Goal: Find specific page/section: Find specific page/section

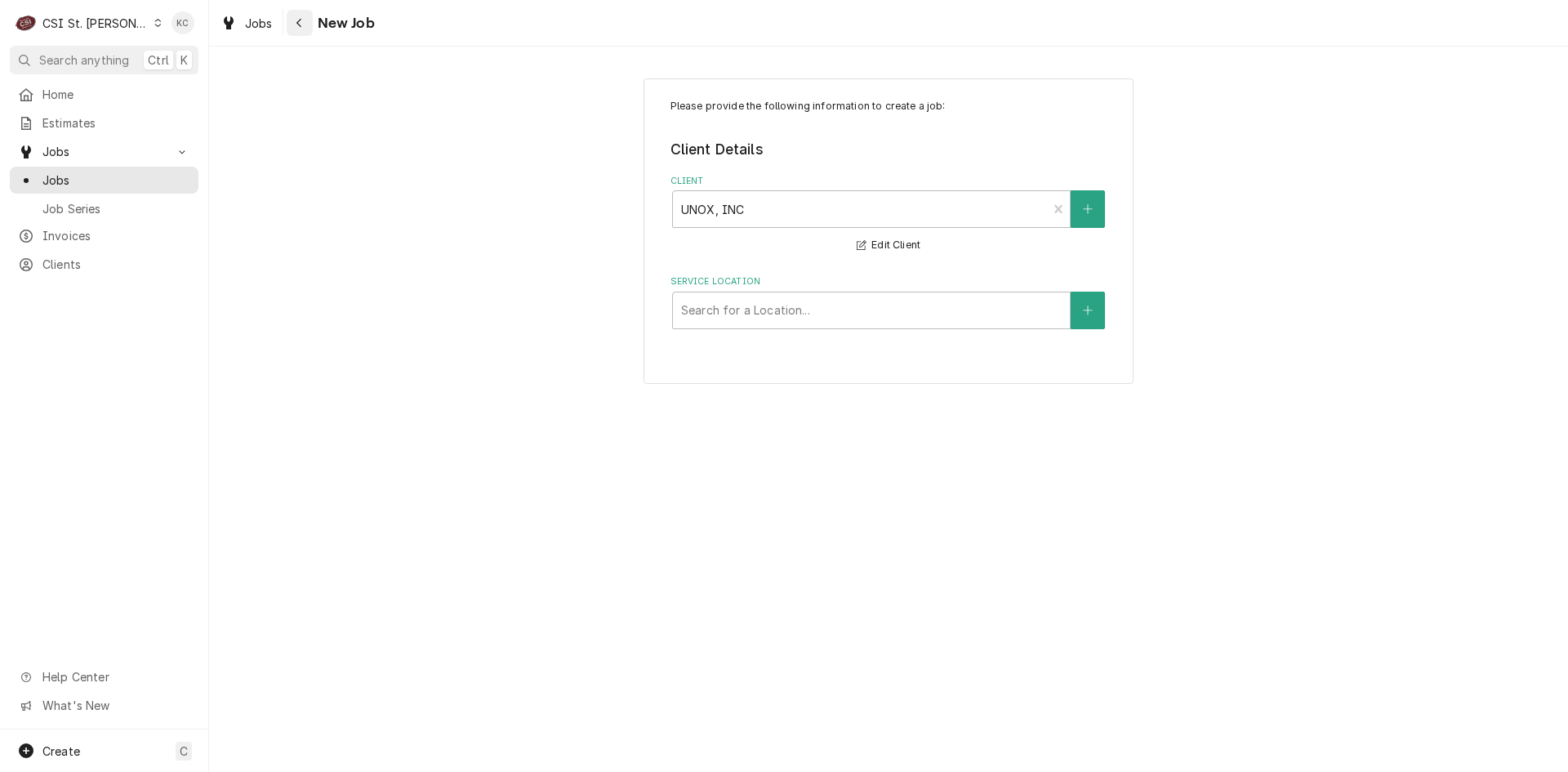
click at [300, 18] on icon "Navigate back" at bounding box center [299, 23] width 7 height 12
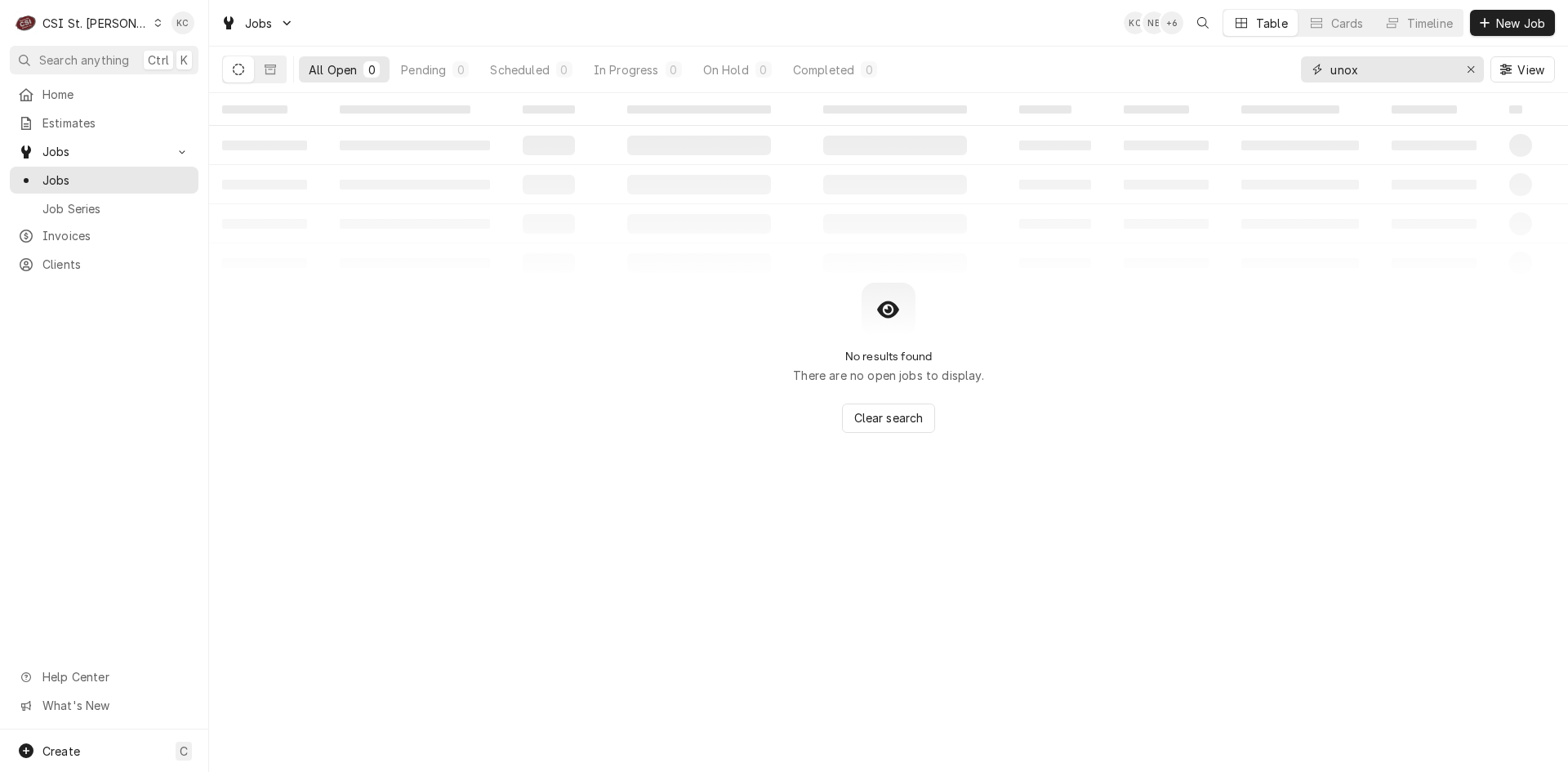
drag, startPoint x: 1400, startPoint y: 65, endPoint x: 1183, endPoint y: 72, distance: 217.1
click at [1183, 72] on div "All Open 0 Pending 0 Scheduled 0 In Progress 0 On Hold 0 Completed 0 unox View" at bounding box center [888, 70] width 1332 height 46
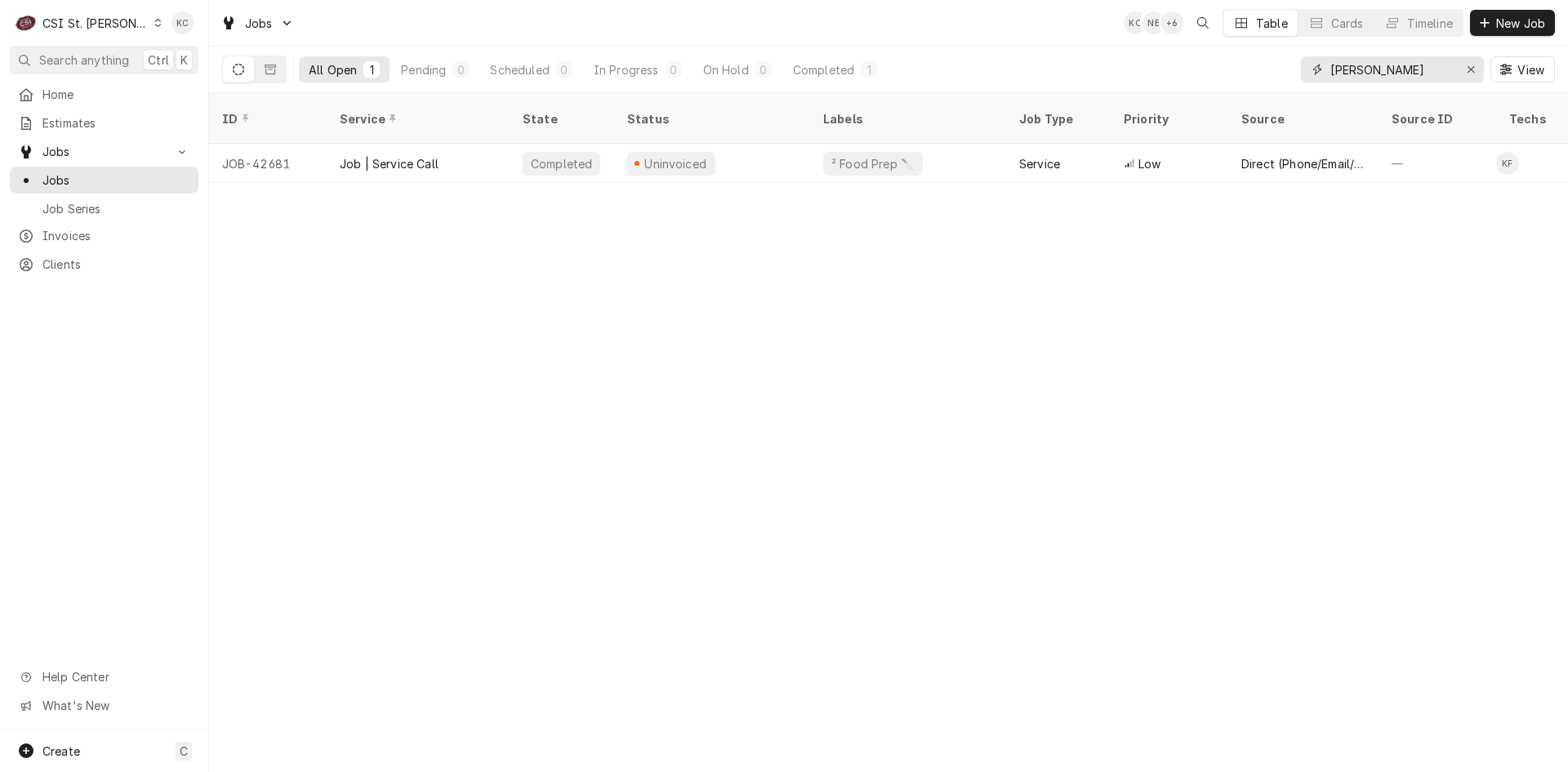
type input "[PERSON_NAME]"
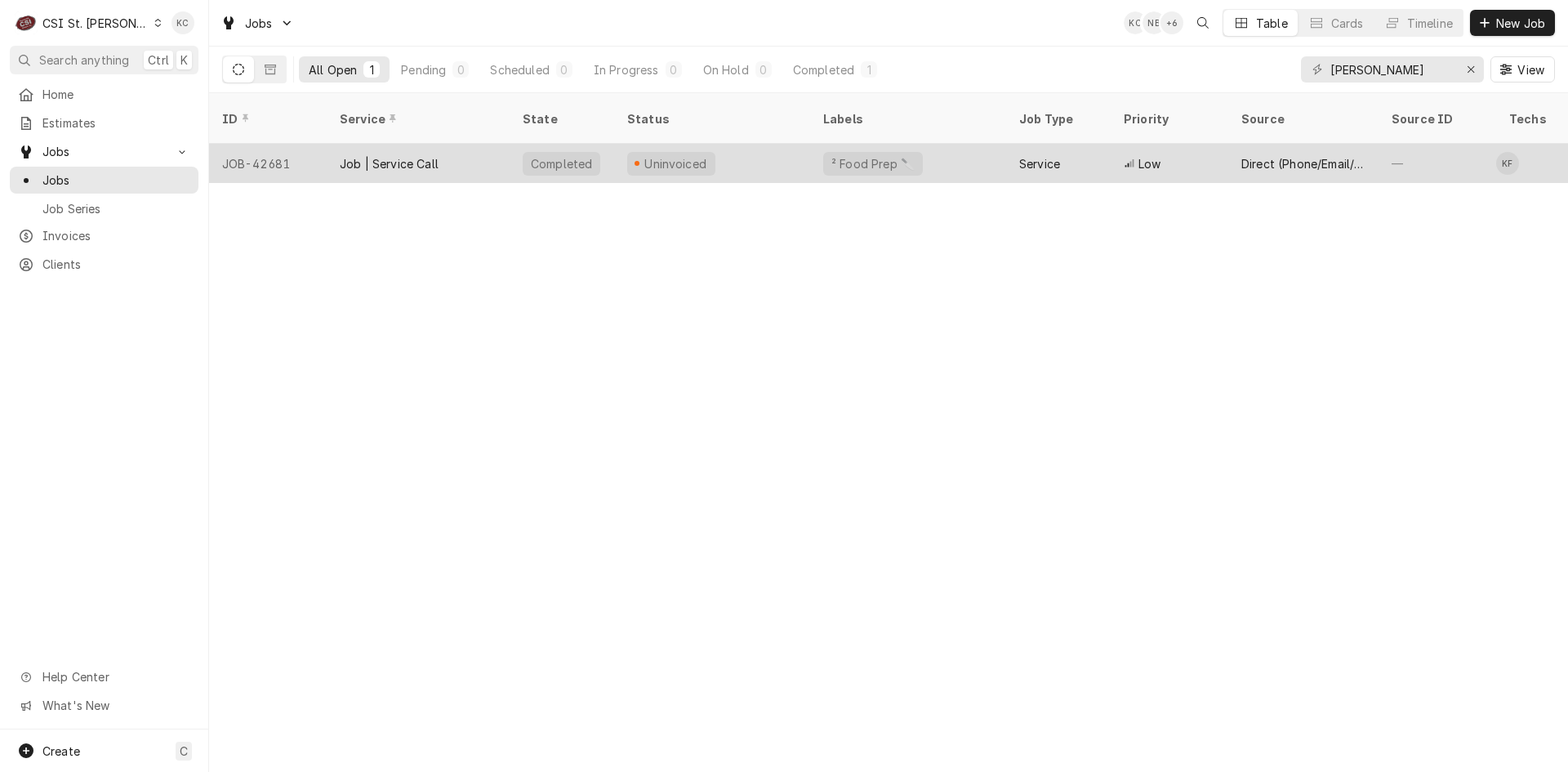
click at [496, 144] on div "Job | Service Call" at bounding box center [418, 163] width 183 height 39
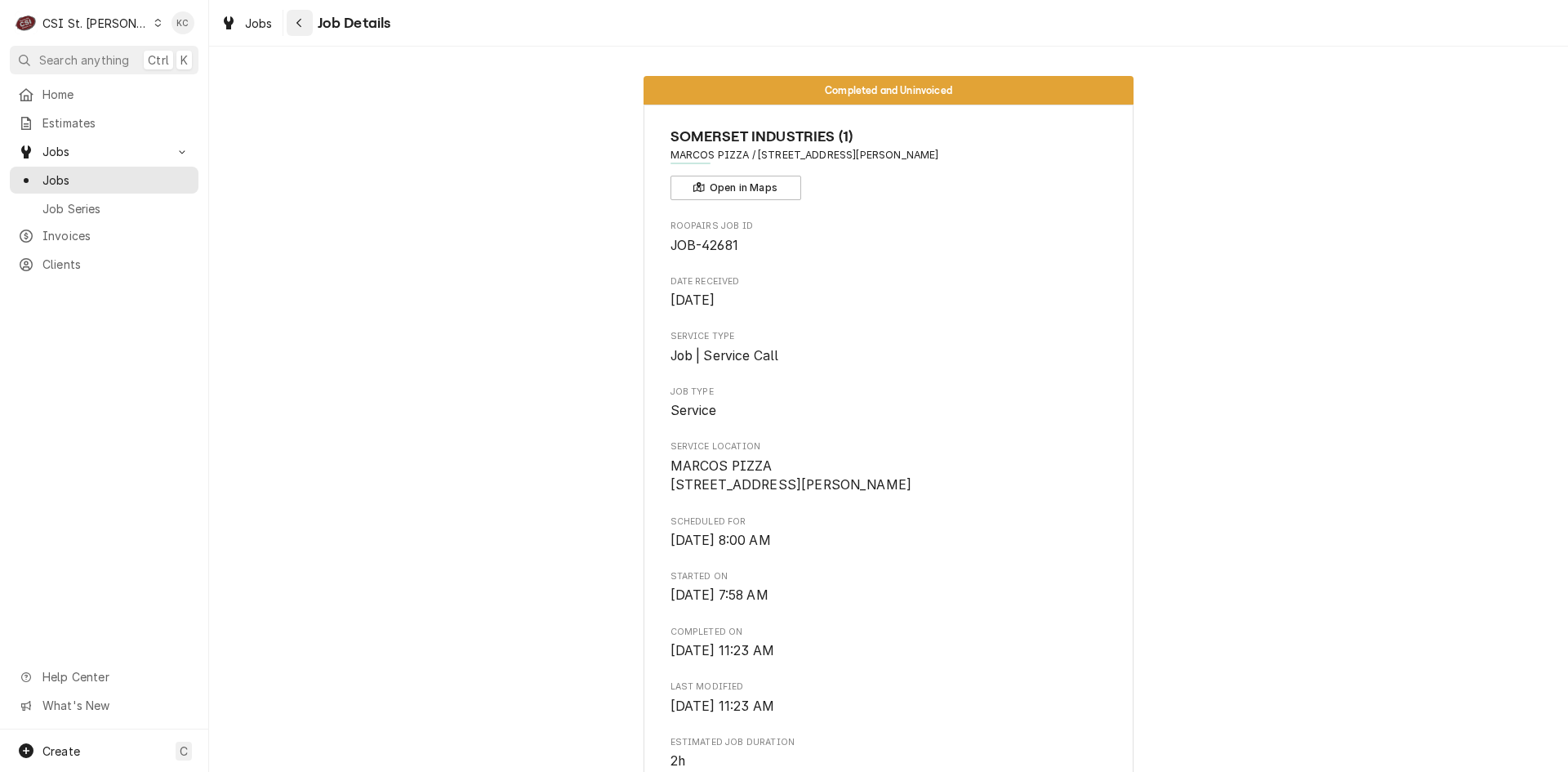
click at [304, 30] on div "Navigate back" at bounding box center [300, 23] width 16 height 16
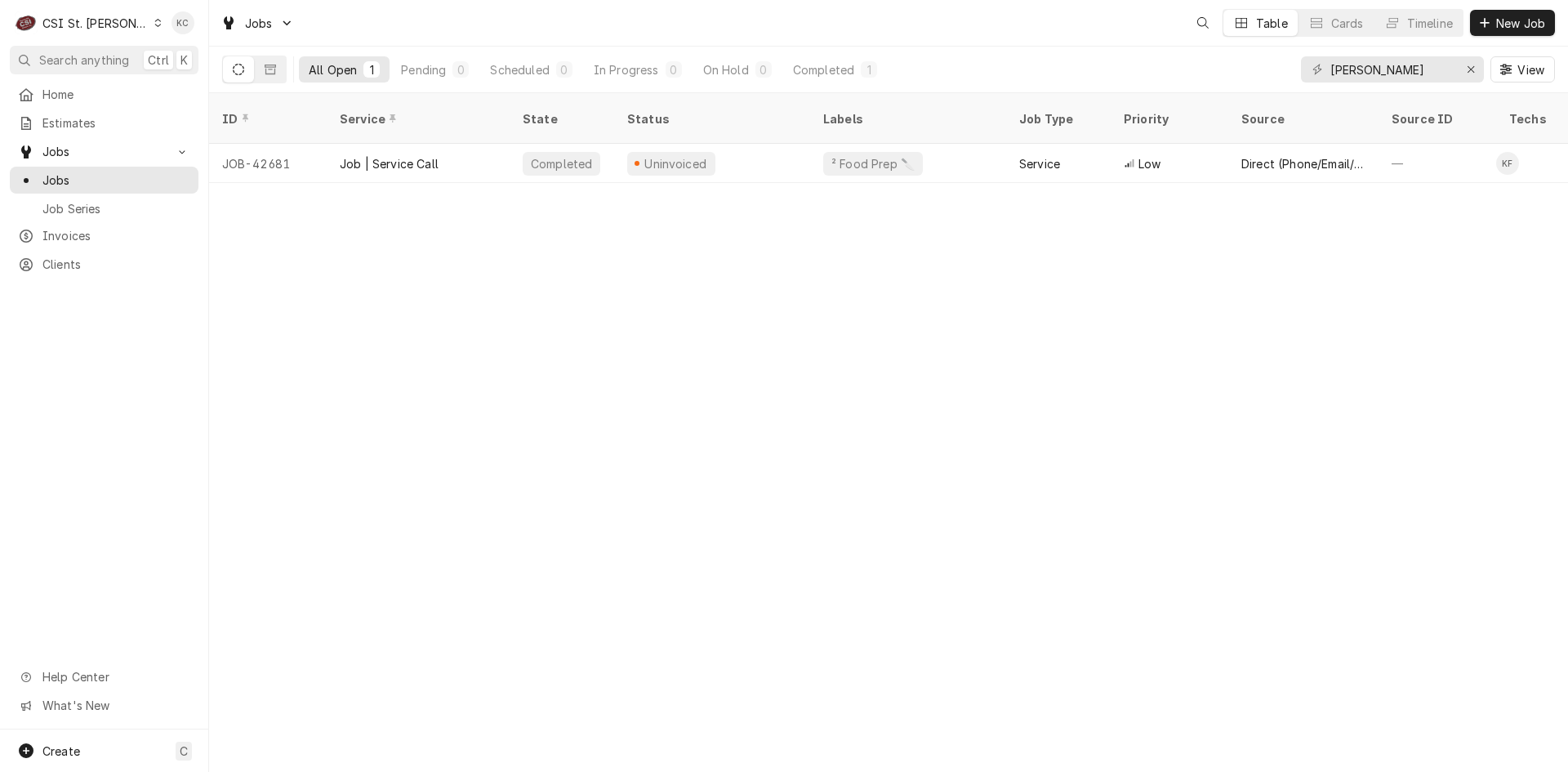
click at [79, 19] on div "CSI St. [PERSON_NAME]" at bounding box center [96, 23] width 107 height 17
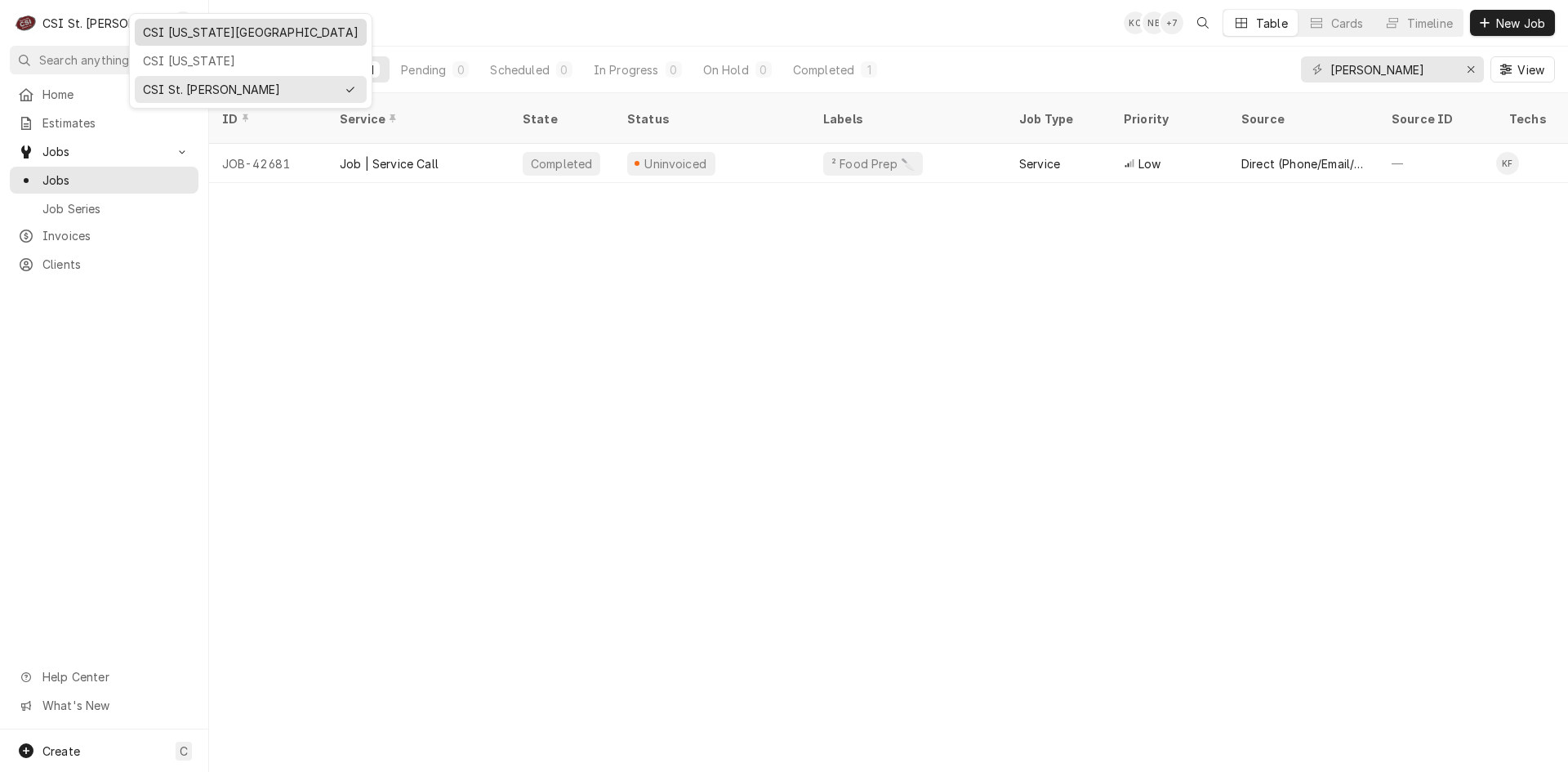
click at [155, 26] on div "CSI Kansas City" at bounding box center [250, 32] width 216 height 17
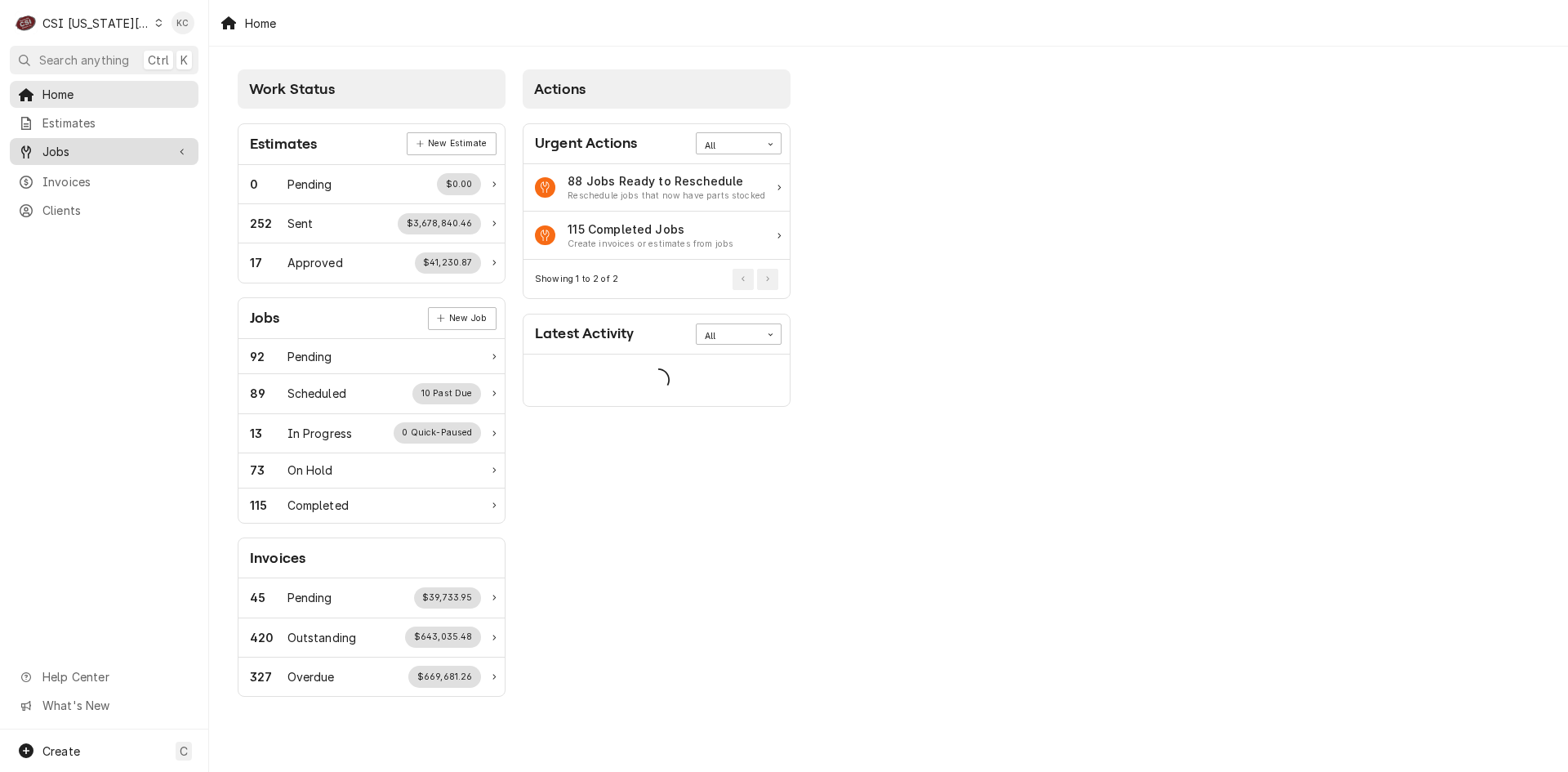
click at [47, 147] on span "Jobs" at bounding box center [104, 151] width 124 height 17
drag, startPoint x: 81, startPoint y: 178, endPoint x: 96, endPoint y: 167, distance: 18.6
click at [82, 178] on span "Jobs" at bounding box center [116, 180] width 148 height 17
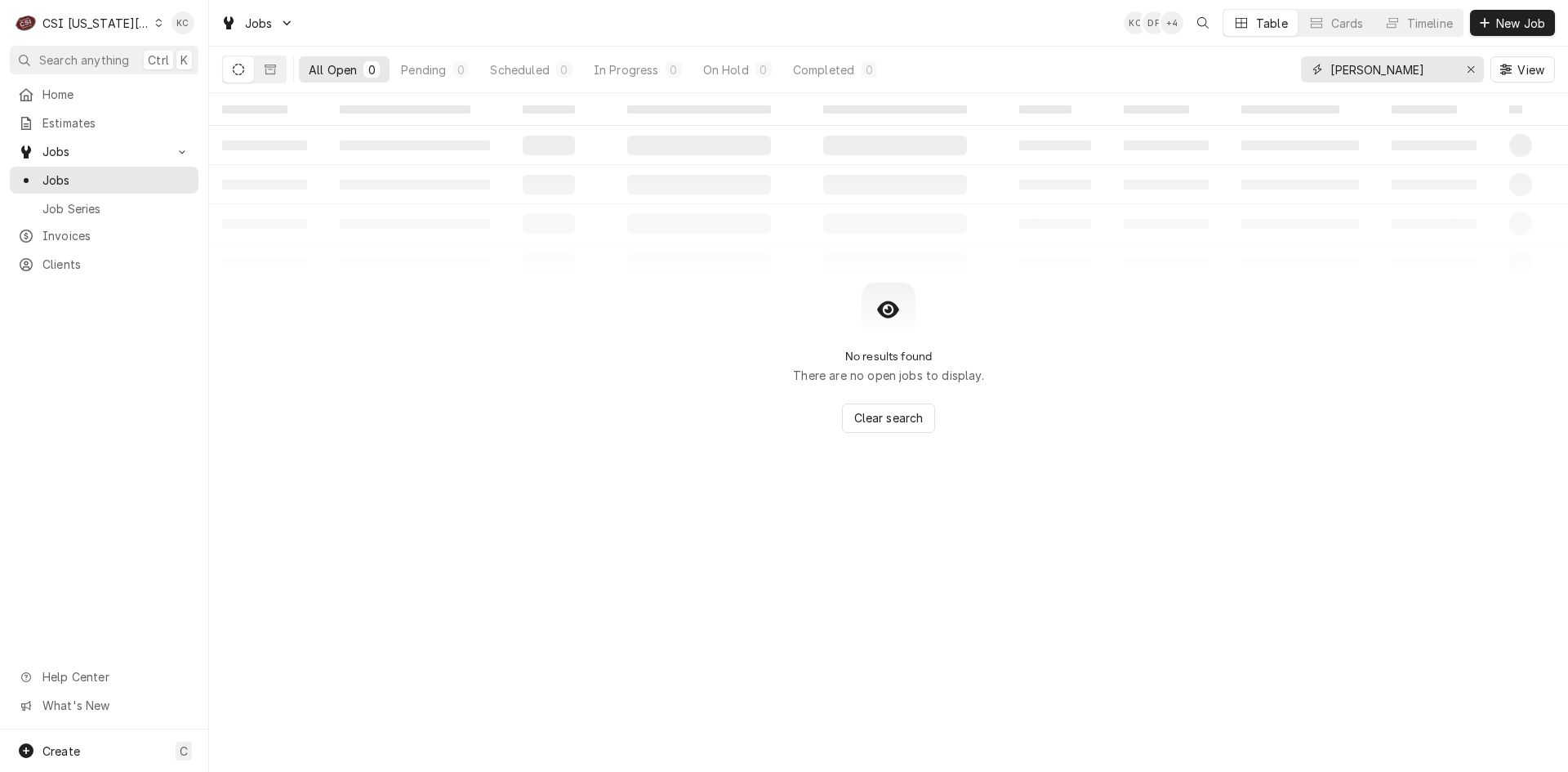
click at [1452, 67] on input "marcos" at bounding box center [1392, 69] width 123 height 26
click at [1452, 65] on input "marcos" at bounding box center [1392, 69] width 123 height 26
drag, startPoint x: 1374, startPoint y: 75, endPoint x: 1238, endPoint y: 76, distance: 136.0
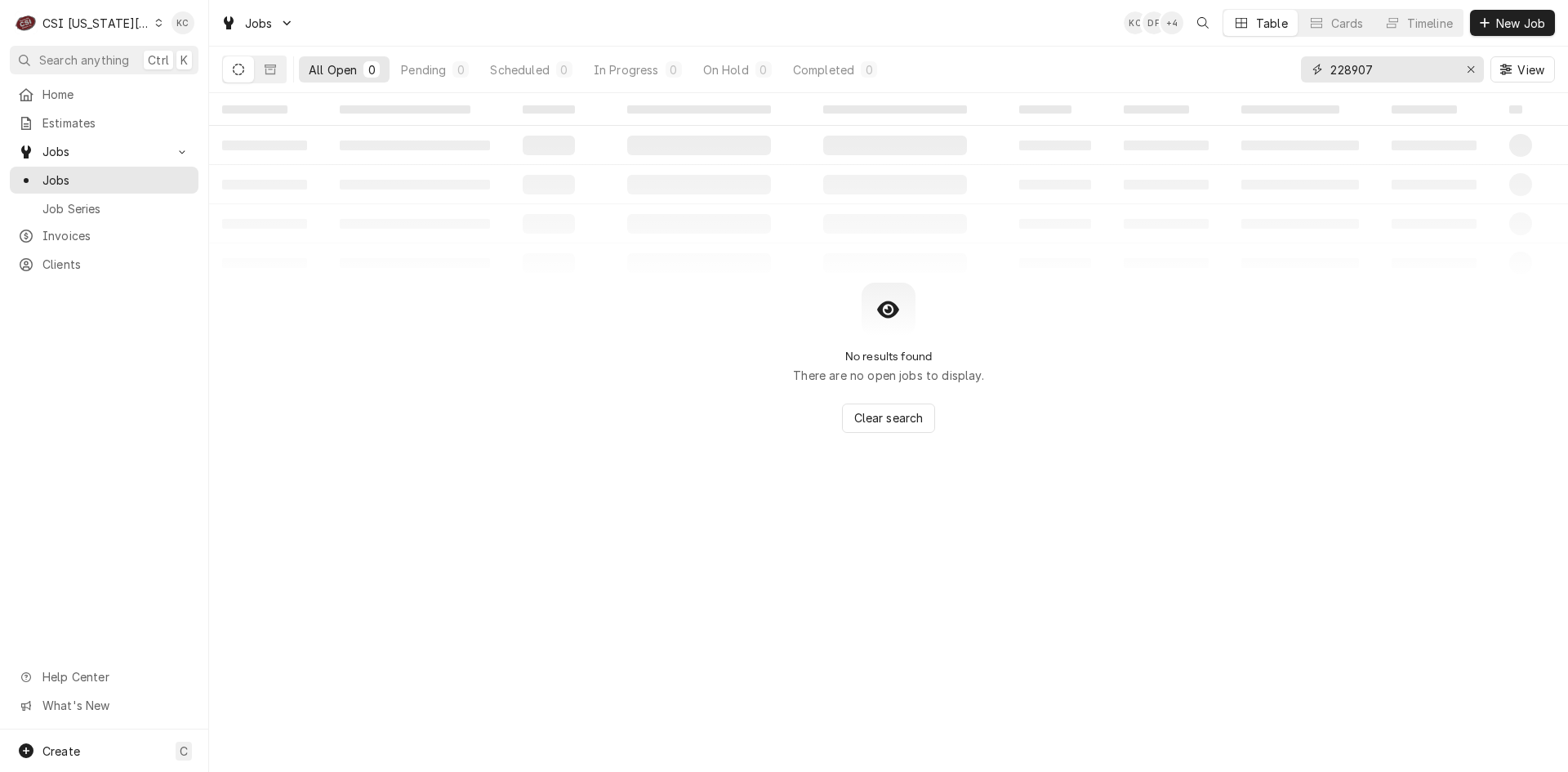
click at [1239, 87] on div "All Open 0 Pending 0 Scheduled 0 In Progress 0 On Hold 0 Completed 0 228907 View" at bounding box center [888, 70] width 1332 height 46
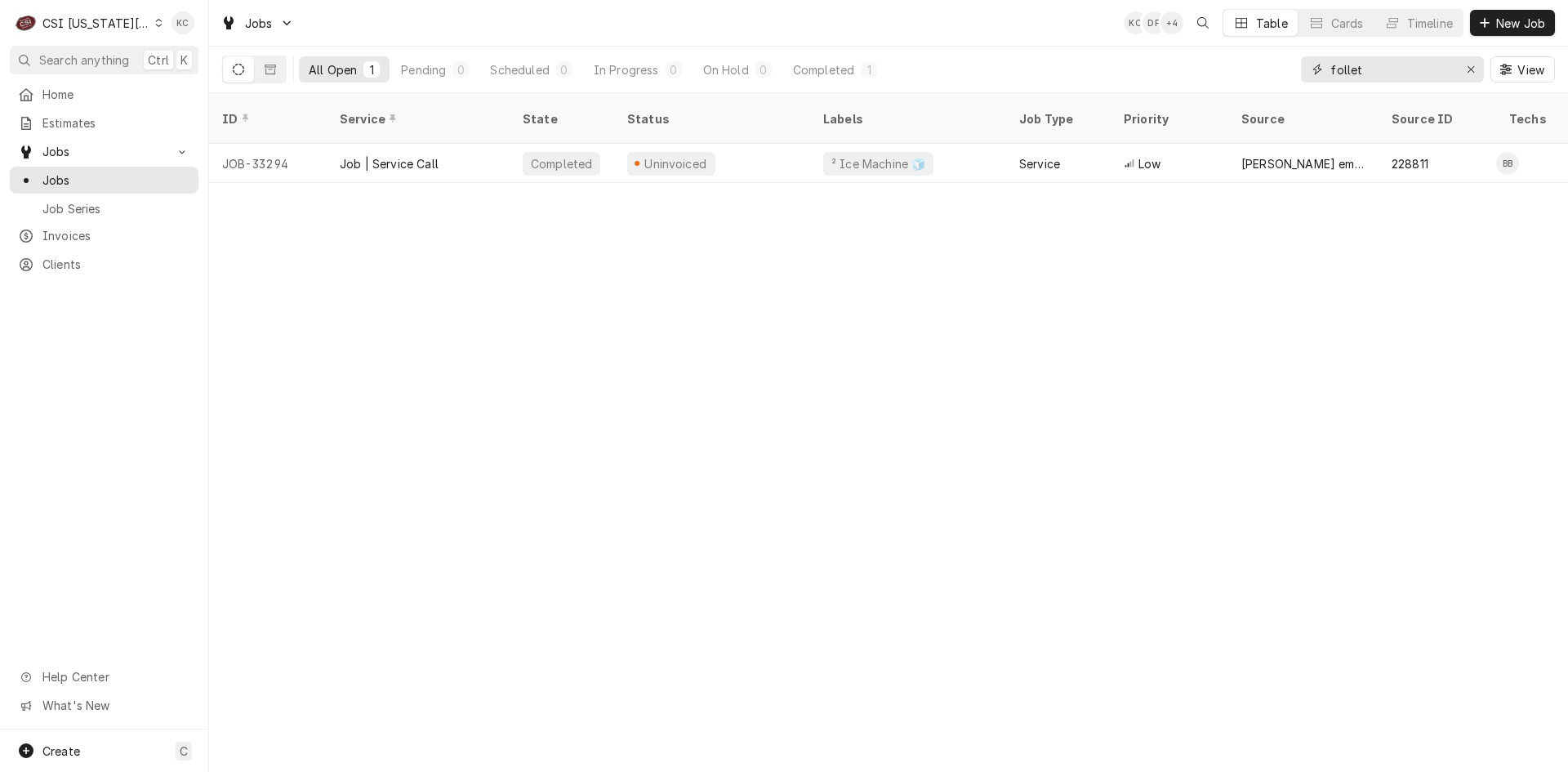
type input "follet"
click at [82, 21] on div "CSI Kansas City" at bounding box center [96, 23] width 107 height 17
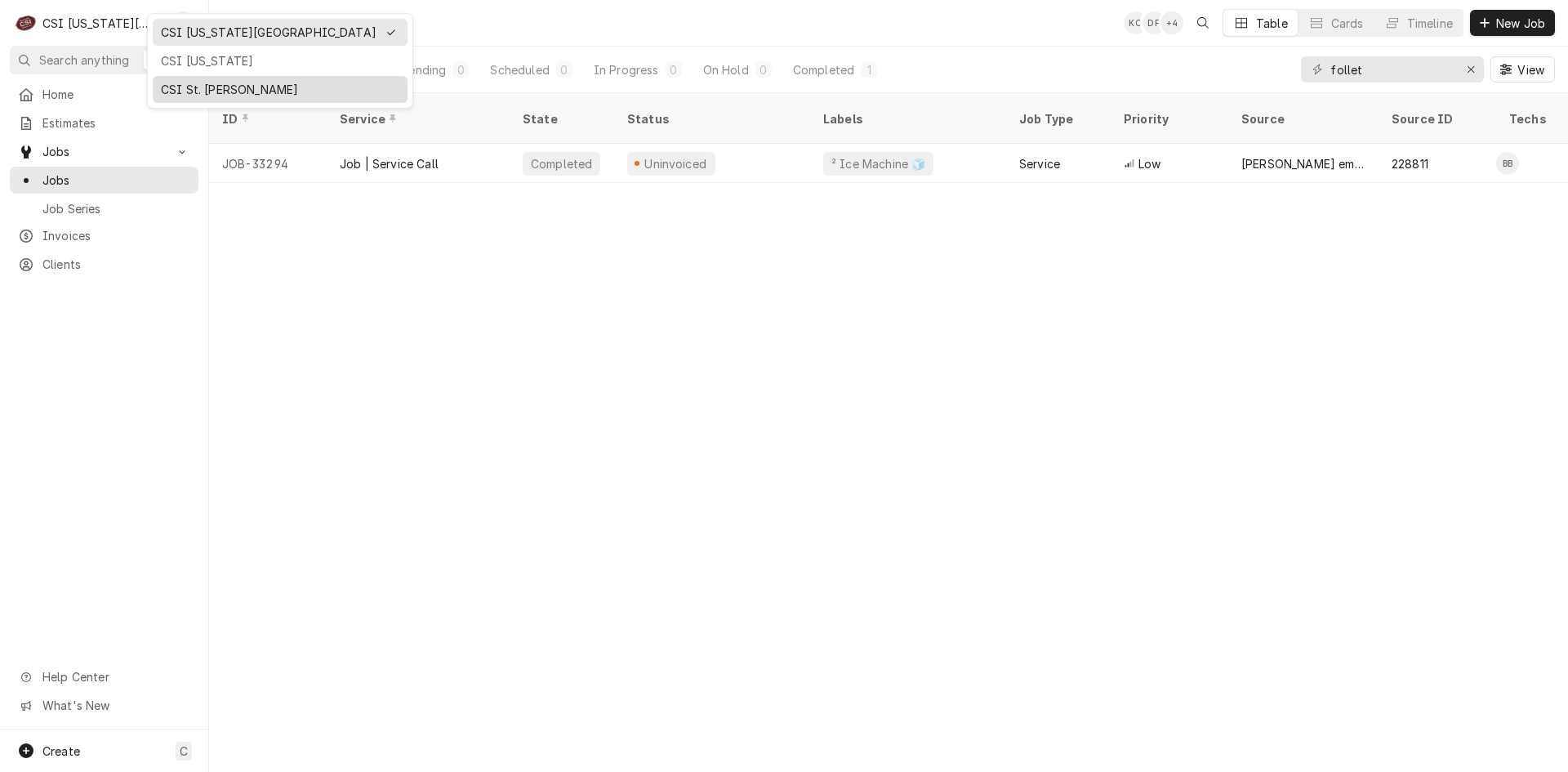
click at [210, 87] on div "CSI St. [PERSON_NAME]" at bounding box center [280, 89] width 238 height 17
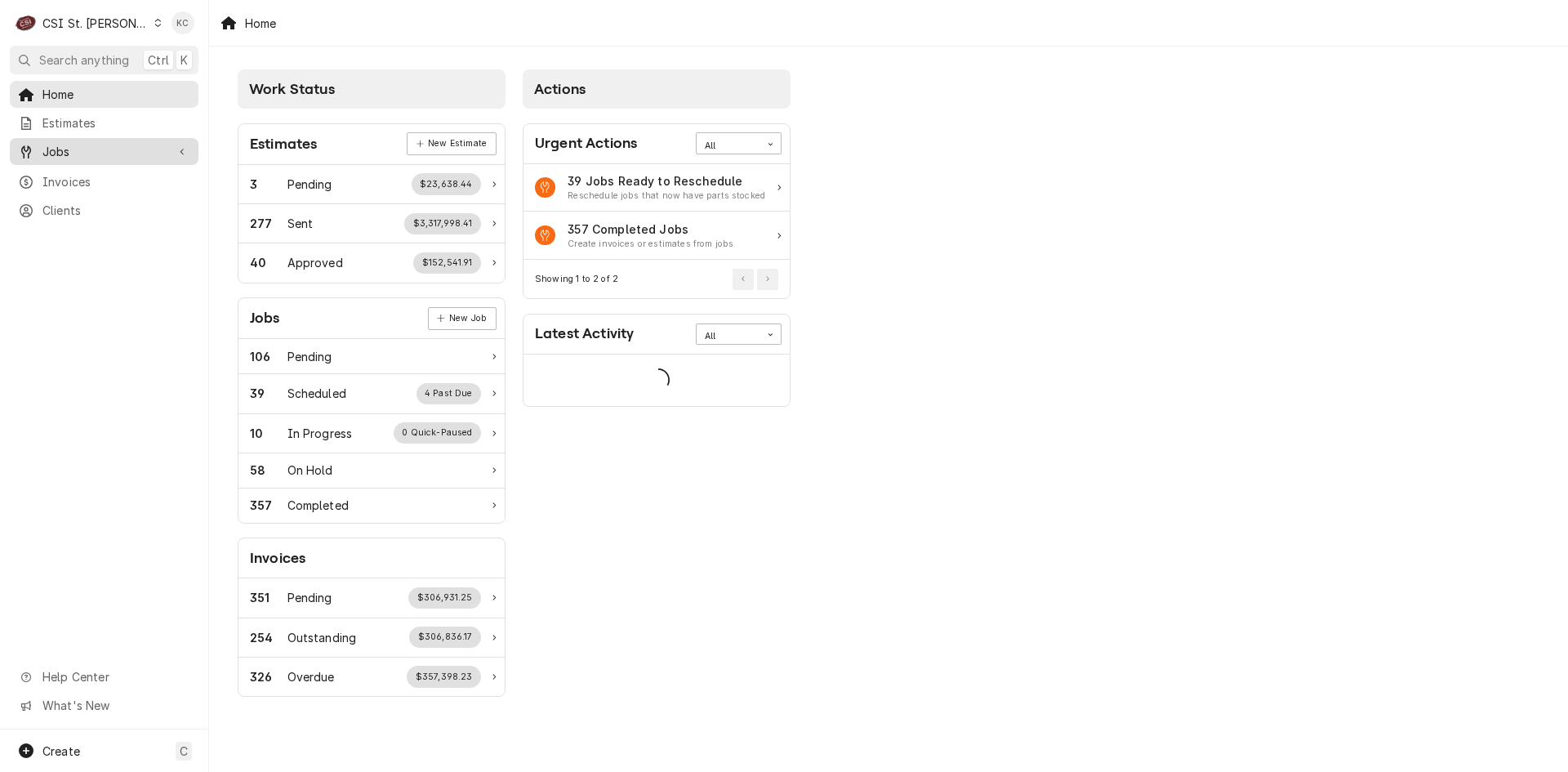
click at [47, 149] on span "Jobs" at bounding box center [104, 151] width 124 height 17
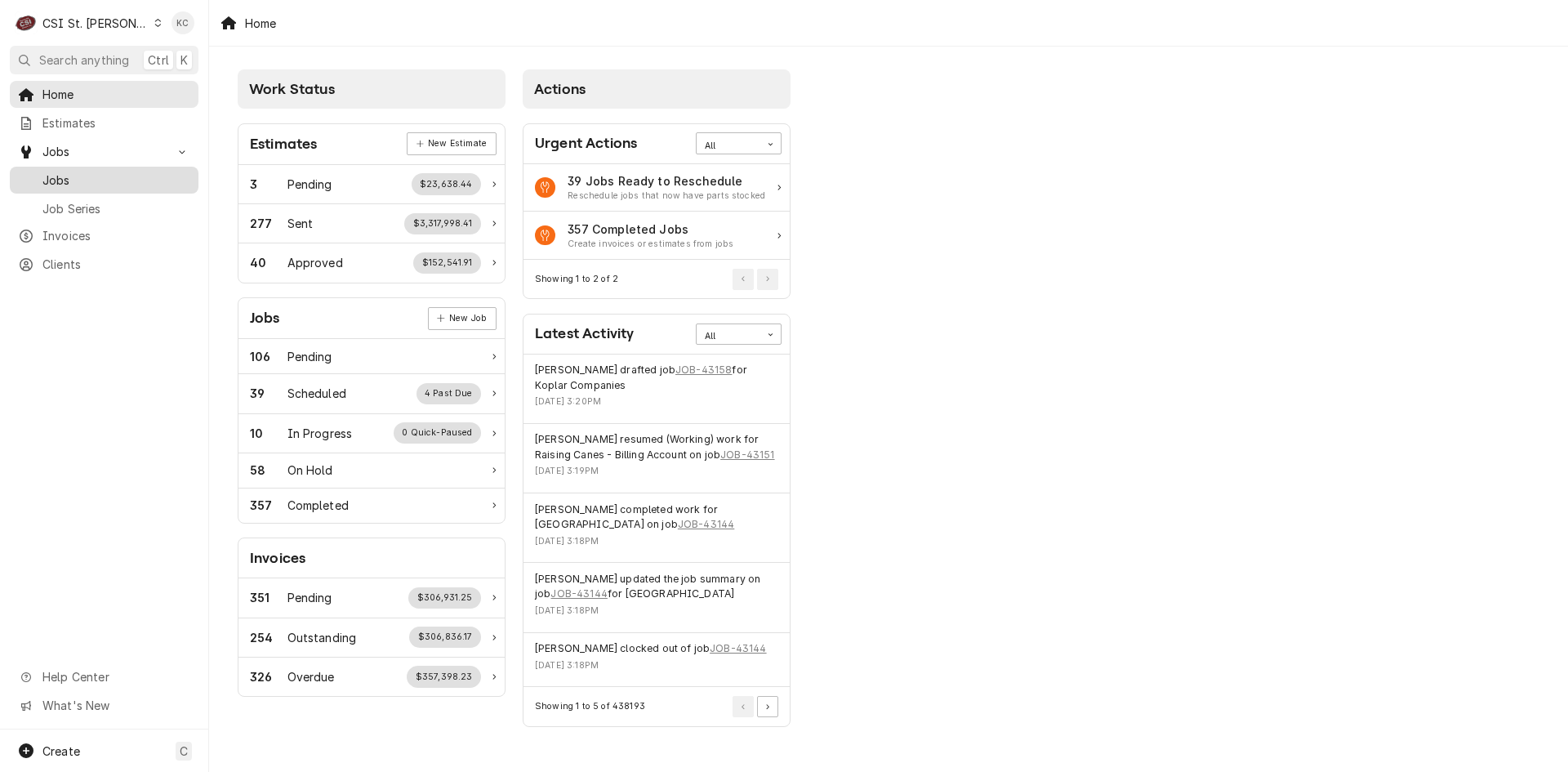
click at [59, 172] on span "Jobs" at bounding box center [116, 180] width 148 height 17
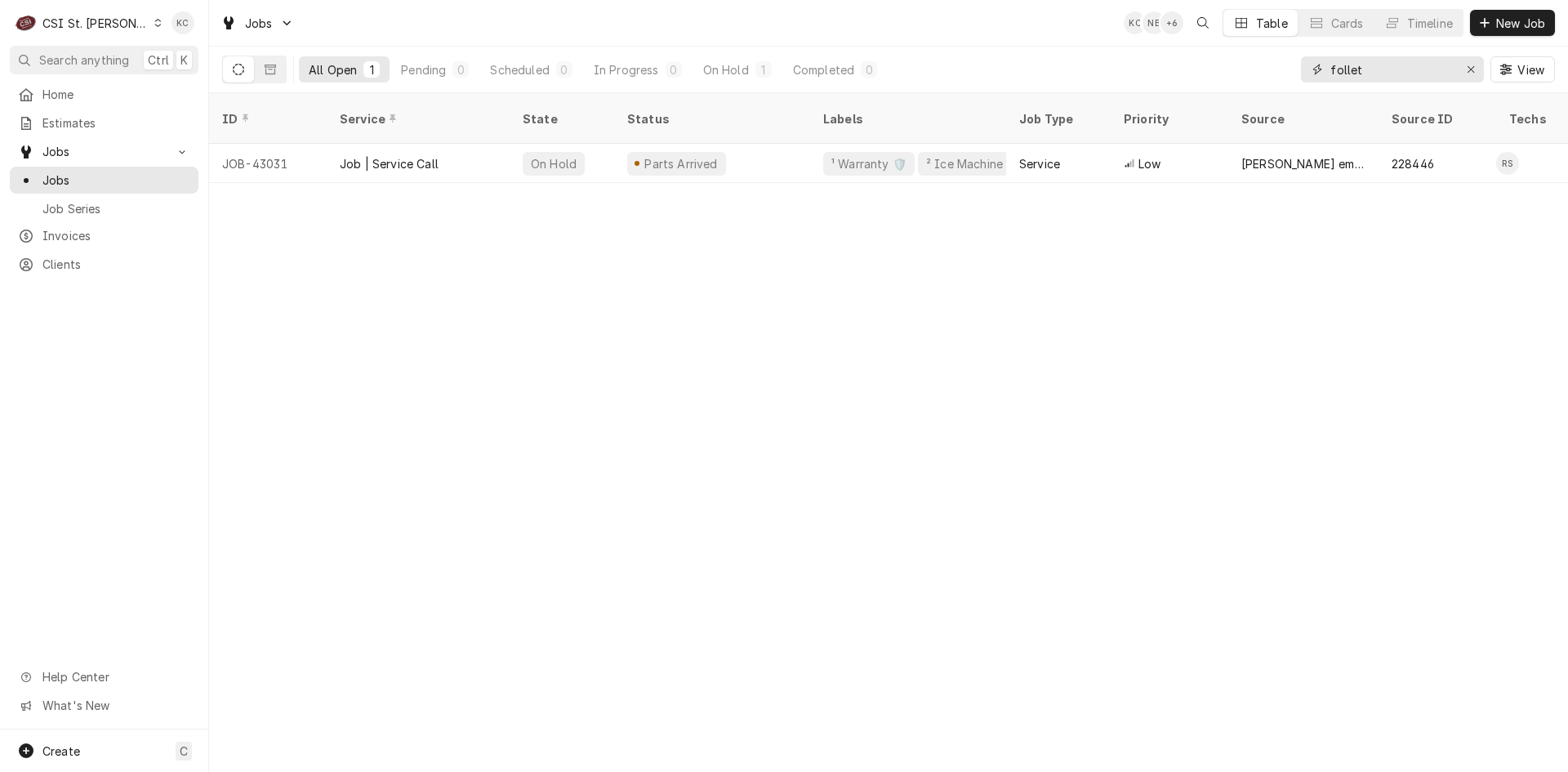
drag, startPoint x: 1377, startPoint y: 74, endPoint x: 1315, endPoint y: 79, distance: 62.2
click at [1315, 79] on div "follet" at bounding box center [1392, 69] width 183 height 26
